Goal: Check status: Check status

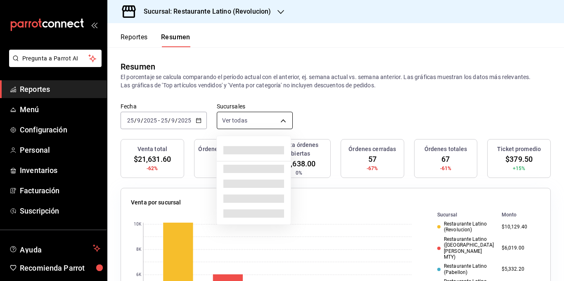
click at [256, 117] on body "Pregunta a Parrot AI Reportes Menú Configuración Personal Inventarios Facturaci…" at bounding box center [282, 140] width 564 height 281
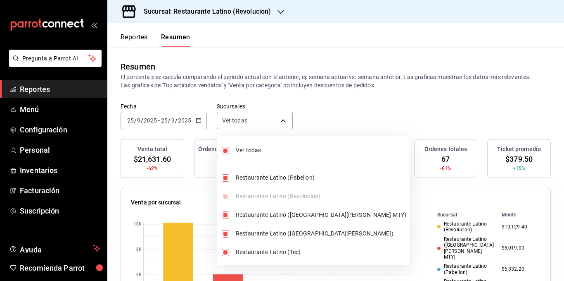
click at [250, 149] on span "Ver todas" at bounding box center [321, 150] width 171 height 9
type input "[object Object]"
checkbox input "false"
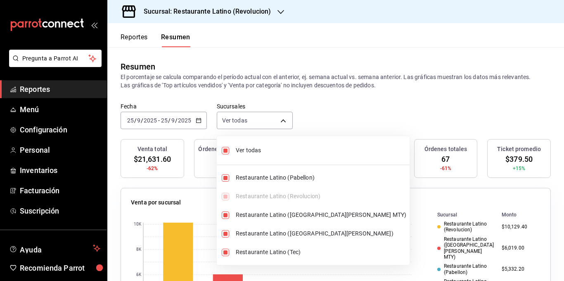
checkbox input "false"
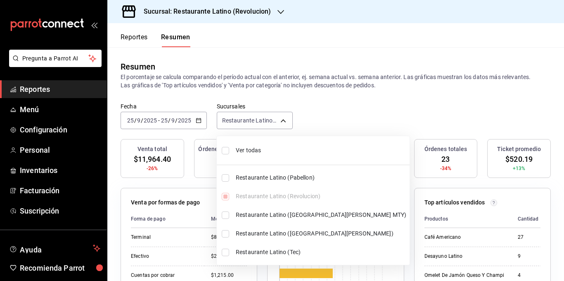
click at [246, 150] on span "Ver todas" at bounding box center [321, 150] width 171 height 9
type input "[object Object],[object Object],[object Object],[object Object],[object Object]"
checkbox input "true"
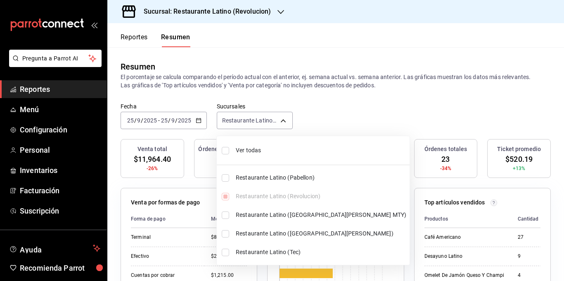
checkbox input "true"
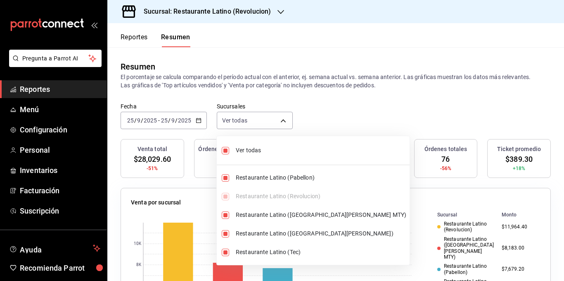
click at [309, 83] on div at bounding box center [282, 140] width 564 height 281
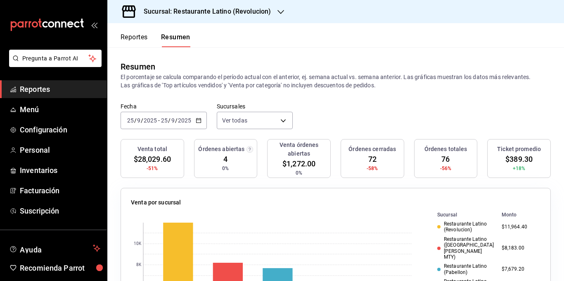
click at [309, 83] on p "El porcentaje se calcula comparando el período actual con el anterior, ej. sema…" at bounding box center [336, 81] width 430 height 17
click at [197, 120] on icon "button" at bounding box center [199, 120] width 6 height 6
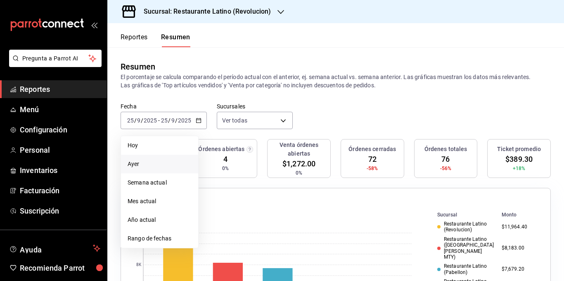
click at [159, 163] on span "Ayer" at bounding box center [160, 163] width 64 height 9
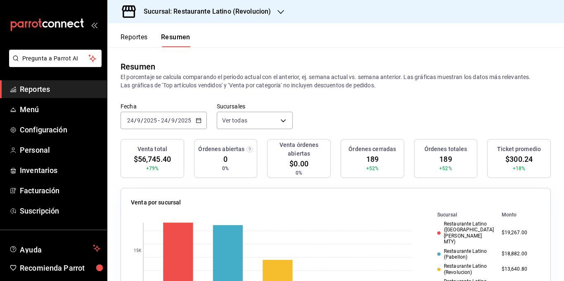
click at [345, 82] on p "El porcentaje se calcula comparando el período actual con el anterior, ej. sema…" at bounding box center [336, 81] width 430 height 17
click at [330, 78] on p "El porcentaje se calcula comparando el período actual con el anterior, ej. sema…" at bounding box center [336, 81] width 430 height 17
click at [298, 84] on p "El porcentaje se calcula comparando el período actual con el anterior, ej. sema…" at bounding box center [336, 81] width 430 height 17
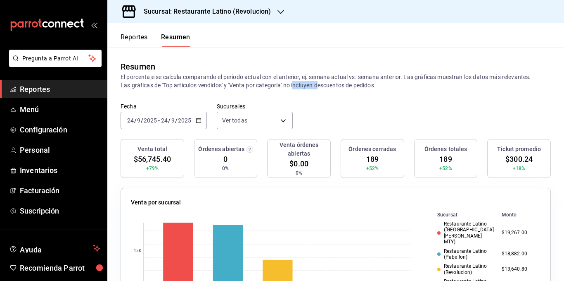
click at [298, 84] on p "El porcentaje se calcula comparando el período actual con el anterior, ej. sema…" at bounding box center [336, 81] width 430 height 17
click at [259, 81] on p "El porcentaje se calcula comparando el período actual con el anterior, ej. sema…" at bounding box center [336, 81] width 430 height 17
click at [198, 121] on icon "button" at bounding box center [199, 120] width 6 height 6
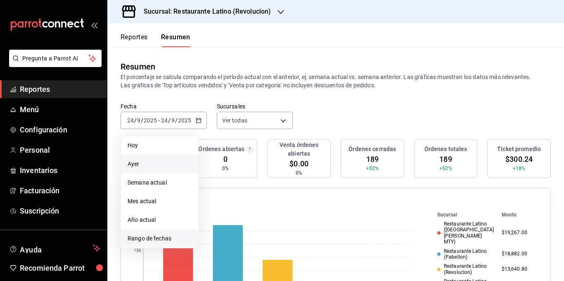
click at [173, 235] on span "Rango de fechas" at bounding box center [160, 238] width 64 height 9
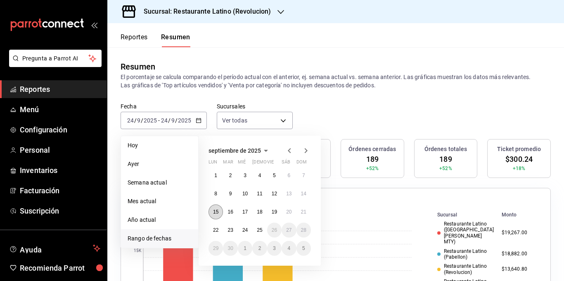
click at [214, 209] on abbr "15" at bounding box center [215, 212] width 5 height 6
click at [303, 209] on abbr "21" at bounding box center [303, 212] width 5 height 6
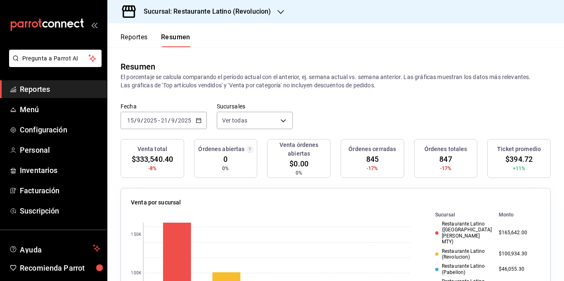
click at [322, 83] on p "El porcentaje se calcula comparando el período actual con el anterior, ej. sema…" at bounding box center [336, 81] width 430 height 17
click at [265, 121] on body "Pregunta a Parrot AI Reportes Menú Configuración Personal Inventarios Facturaci…" at bounding box center [282, 140] width 564 height 281
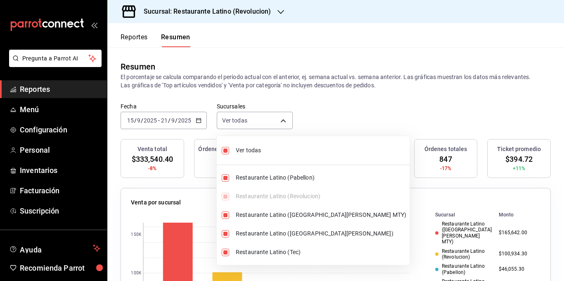
click at [313, 109] on div at bounding box center [282, 140] width 564 height 281
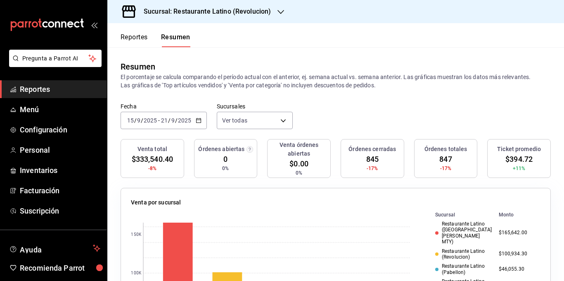
click at [347, 109] on div "Fecha [DATE] [DATE] - [DATE] [DATE] Sucursales Ver todas [object Object],[objec…" at bounding box center [335, 120] width 457 height 36
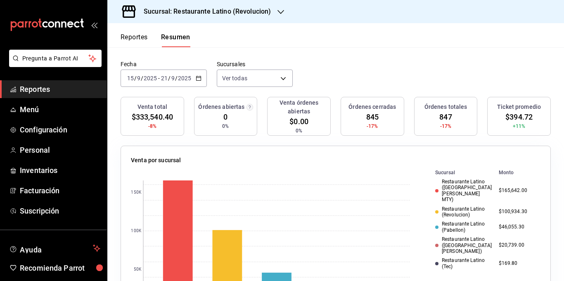
scroll to position [124, 0]
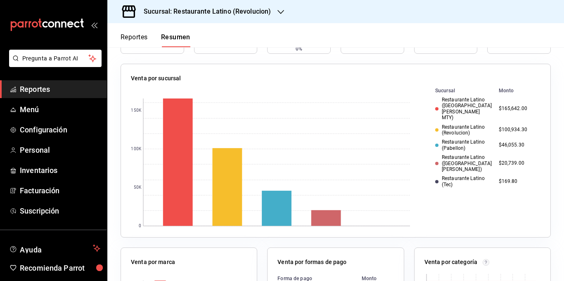
click at [326, 50] on div "Venta órdenes abiertas $0.00 0%" at bounding box center [299, 34] width 64 height 39
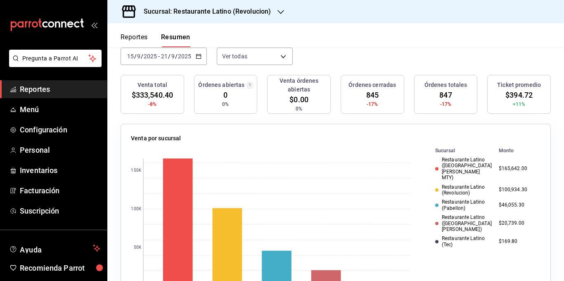
scroll to position [0, 0]
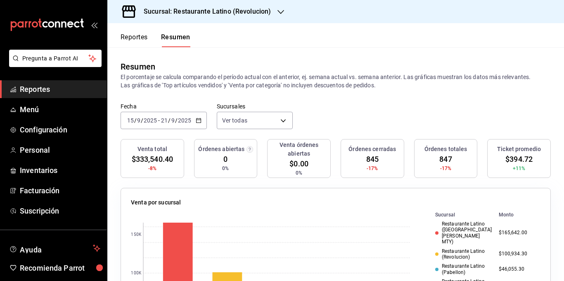
click at [196, 121] on icon "button" at bounding box center [199, 120] width 6 height 6
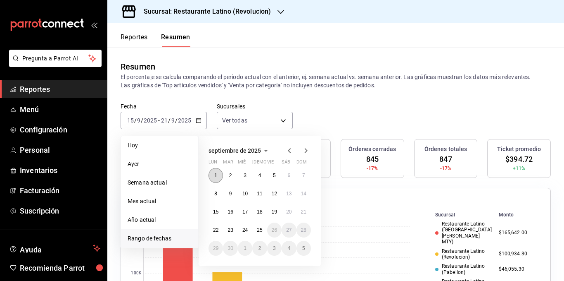
click at [214, 177] on abbr "1" at bounding box center [215, 175] width 3 height 6
click at [250, 226] on button "24" at bounding box center [245, 229] width 14 height 15
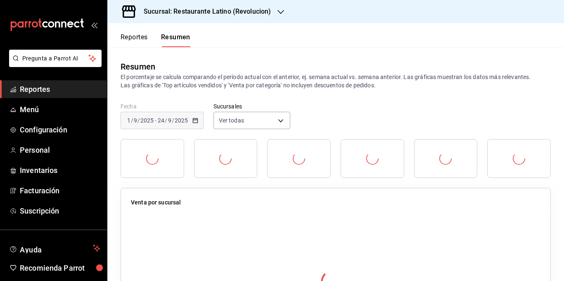
click at [245, 85] on p "El porcentaje se calcula comparando el período actual con el anterior, ej. sema…" at bounding box center [336, 81] width 430 height 17
